Goal: Task Accomplishment & Management: Use online tool/utility

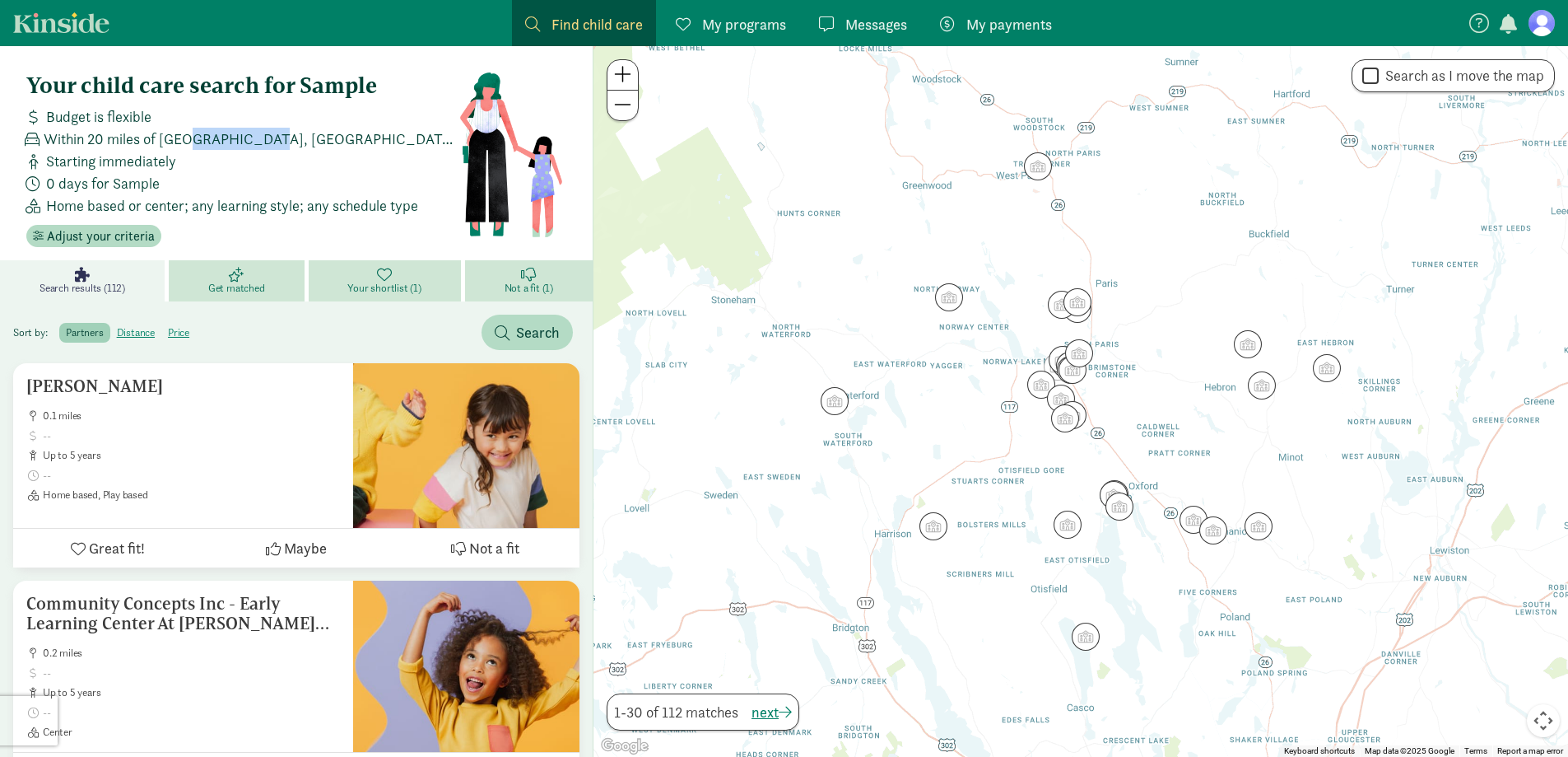
drag, startPoint x: 202, startPoint y: 134, endPoint x: 315, endPoint y: 137, distance: 113.0
click at [315, 137] on div "Within 20 miles of [GEOGRAPHIC_DATA], [GEOGRAPHIC_DATA] 04268" at bounding box center [239, 138] width 439 height 22
click at [118, 236] on span "Adjust your criteria" at bounding box center [101, 236] width 108 height 20
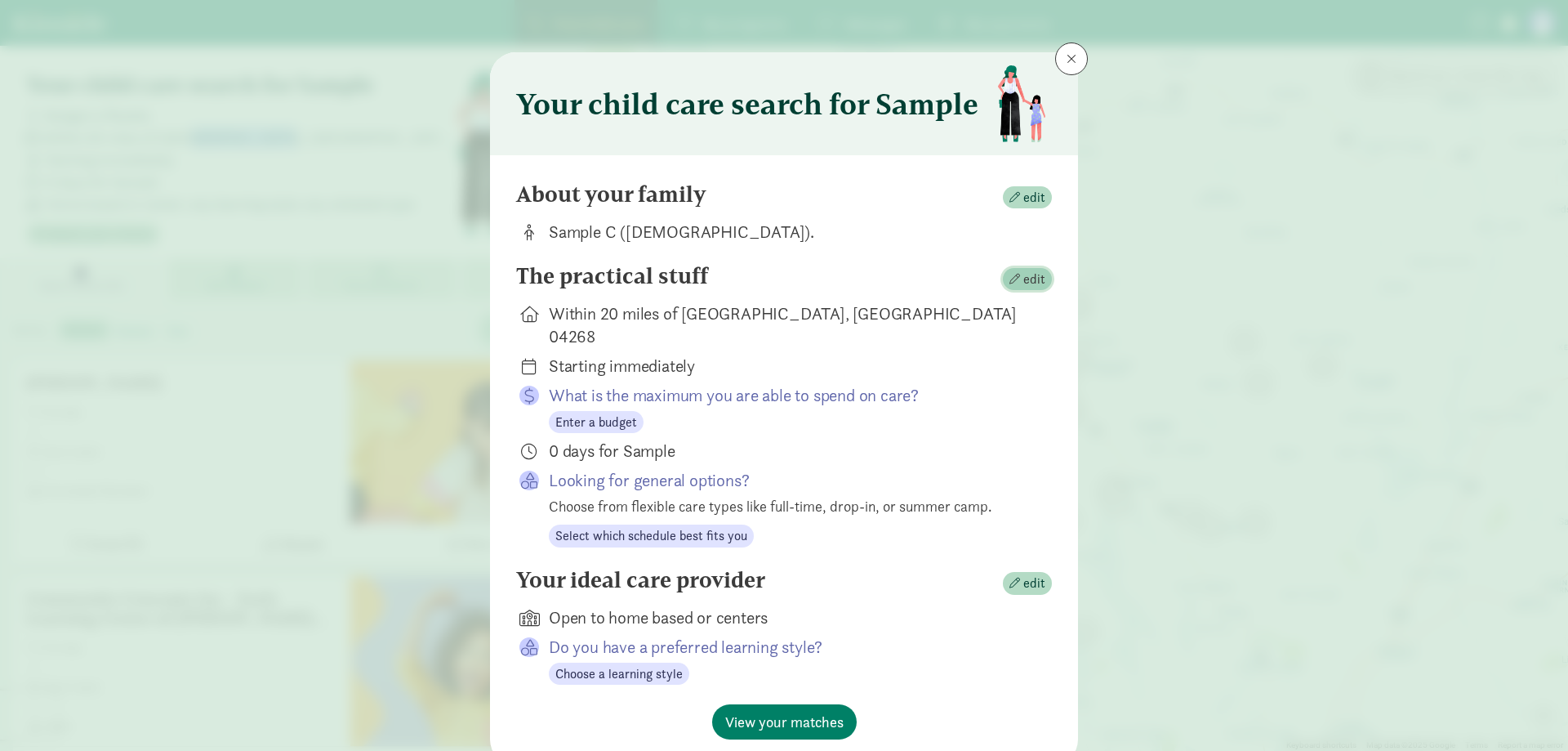
click at [1026, 282] on span "edit" at bounding box center [1034, 279] width 22 height 19
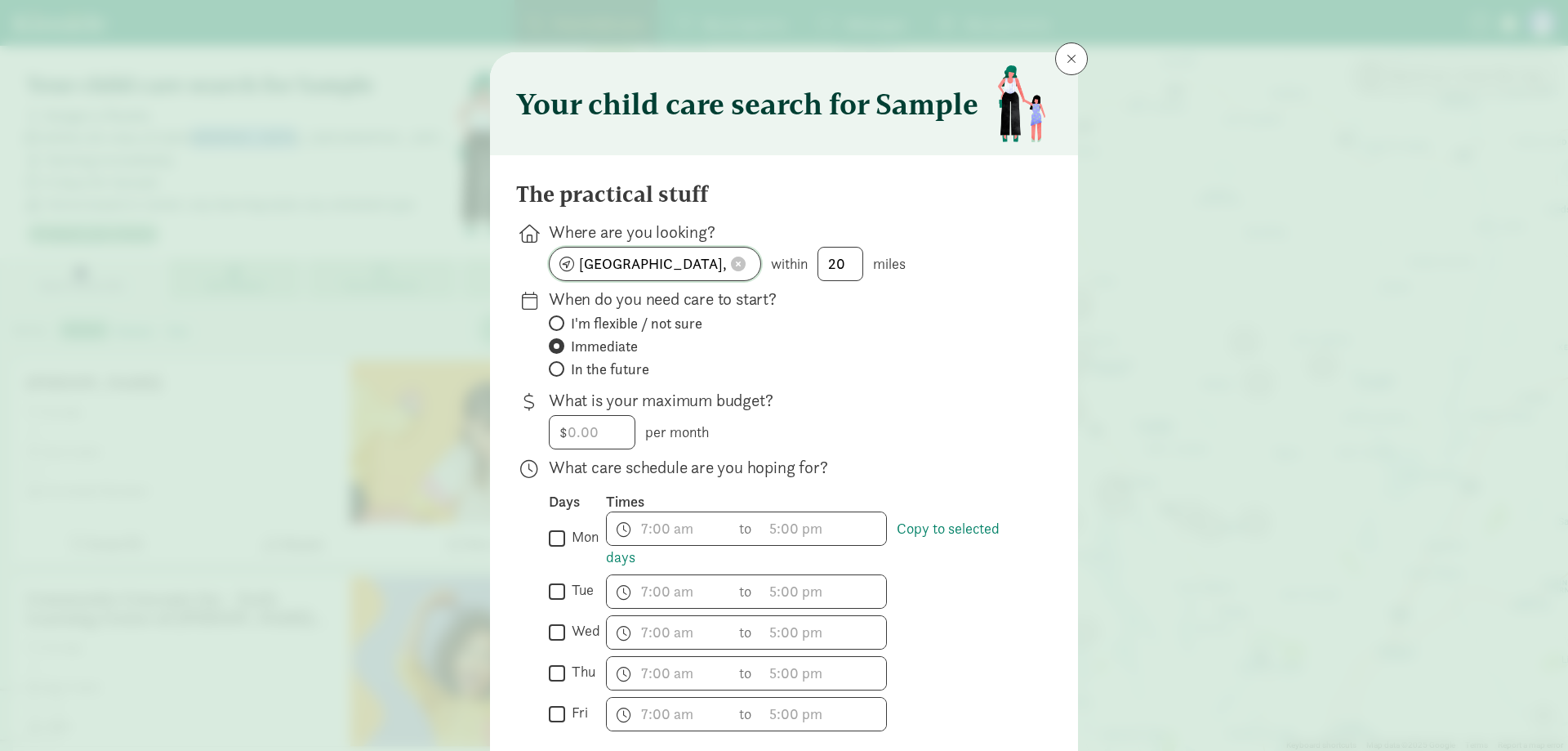
click at [739, 268] on span at bounding box center [737, 264] width 14 height 14
